Goal: Complete application form

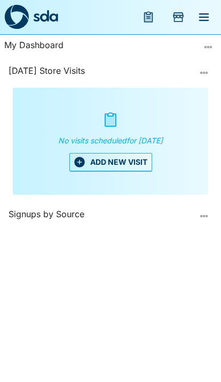
click at [81, 164] on icon "button" at bounding box center [79, 162] width 11 height 11
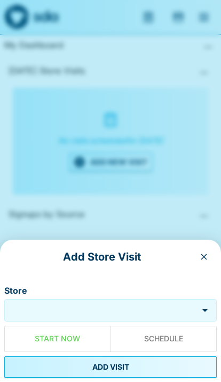
click at [138, 313] on input "Store" at bounding box center [101, 310] width 189 height 12
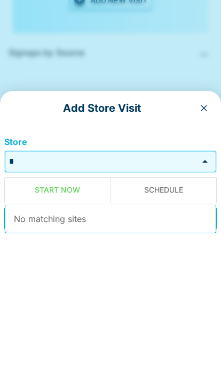
scroll to position [44, 0]
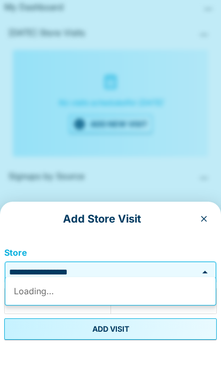
type input "**********"
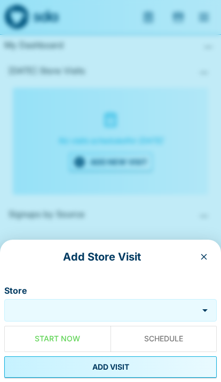
click at [167, 305] on input "Store" at bounding box center [101, 310] width 189 height 12
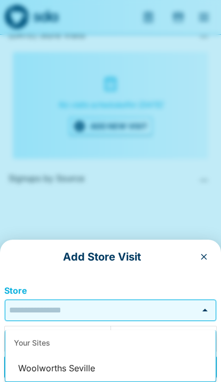
scroll to position [44, 0]
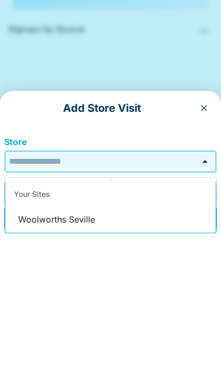
click at [42, 356] on li "Woolworths Seville" at bounding box center [110, 369] width 211 height 26
type input "**********"
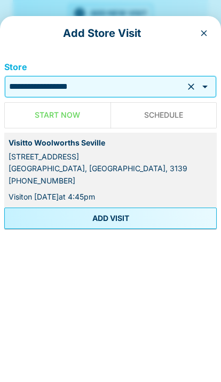
click at [49, 356] on button "ADD VISIT" at bounding box center [110, 366] width 213 height 21
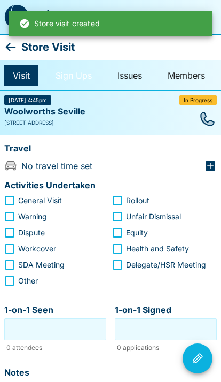
click at [75, 78] on link "Sign Ups" at bounding box center [73, 75] width 53 height 21
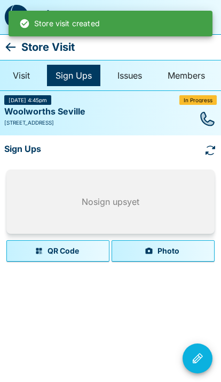
click at [188, 252] on button "Photo" at bounding box center [163, 250] width 103 height 21
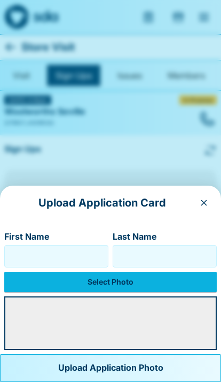
click at [59, 281] on label "Select Photo" at bounding box center [110, 282] width 213 height 20
click at [0, 0] on input "Select Photo" at bounding box center [0, 0] width 0 height 0
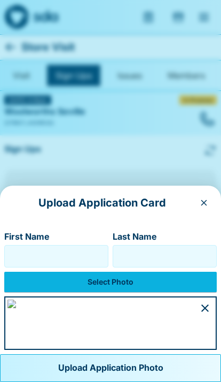
click at [34, 248] on input "First Name" at bounding box center [56, 256] width 95 height 17
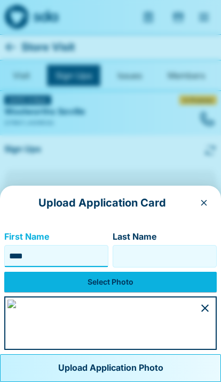
type input "****"
click at [173, 248] on input "Last Name" at bounding box center [165, 256] width 95 height 17
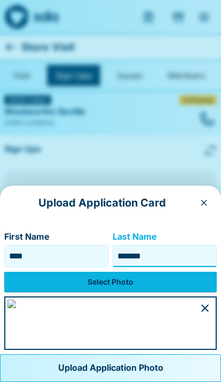
type input "*******"
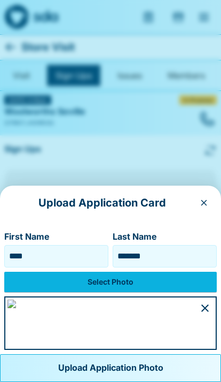
scroll to position [78, 0]
click at [160, 361] on button "Upload Application Photo" at bounding box center [110, 368] width 221 height 28
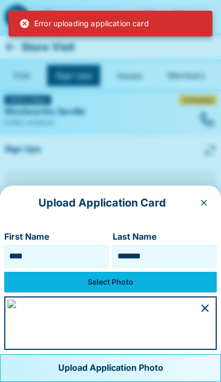
click at [140, 367] on button "Upload Application Photo" at bounding box center [110, 368] width 221 height 28
click at [212, 297] on button "button" at bounding box center [205, 307] width 21 height 21
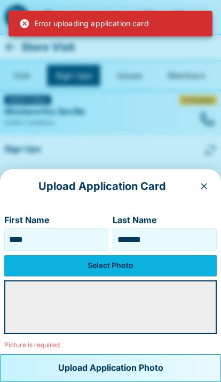
click at [164, 265] on label "Select Photo" at bounding box center [110, 265] width 213 height 20
click at [0, 0] on input "Select Photo" at bounding box center [0, 0] width 0 height 0
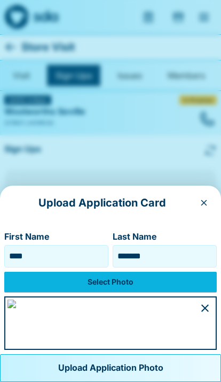
scroll to position [78, 0]
click at [151, 365] on button "Upload Application Photo" at bounding box center [110, 368] width 221 height 28
